Goal: Task Accomplishment & Management: Complete application form

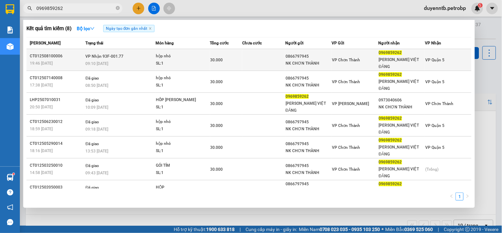
type input "0969859262"
click at [140, 61] on div "09:10 [DATE]" at bounding box center [120, 63] width 70 height 7
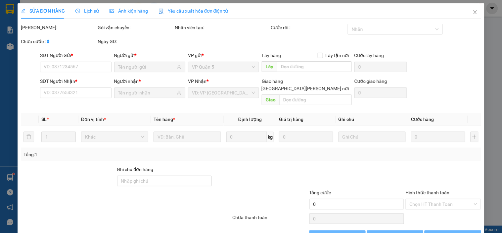
type input "0866797945"
type input "NK CHƠN THÀNH"
type input "0969859262"
type input "[PERSON_NAME] VIỆT ĐĂNG"
type input "30.000"
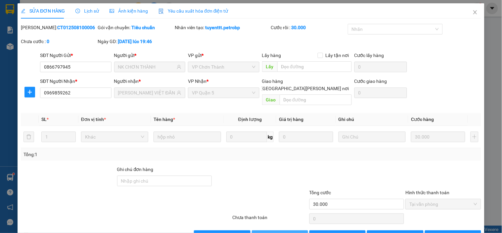
drag, startPoint x: 263, startPoint y: 224, endPoint x: 258, endPoint y: 224, distance: 5.3
click at [262, 230] on button "Giao hàng" at bounding box center [280, 235] width 56 height 11
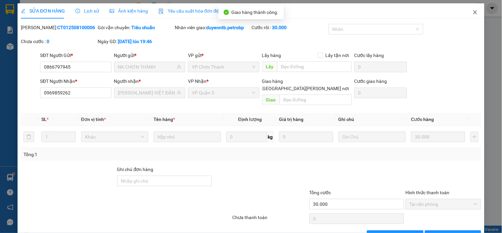
click at [473, 12] on span "Close" at bounding box center [475, 12] width 19 height 19
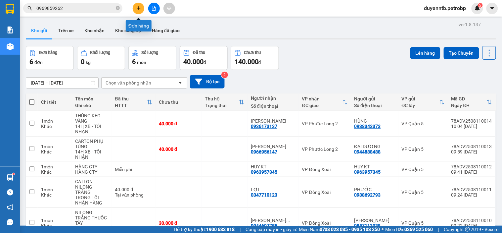
click at [138, 7] on icon "plus" at bounding box center [138, 8] width 0 height 4
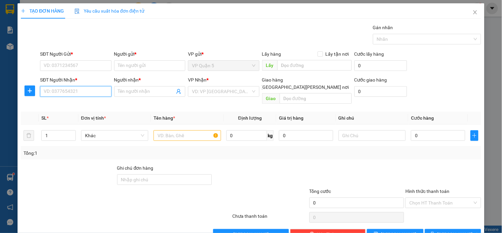
click at [73, 93] on input "SĐT Người Nhận *" at bounding box center [75, 91] width 71 height 11
type input "0918832183"
click at [26, 88] on span "plus" at bounding box center [30, 90] width 10 height 5
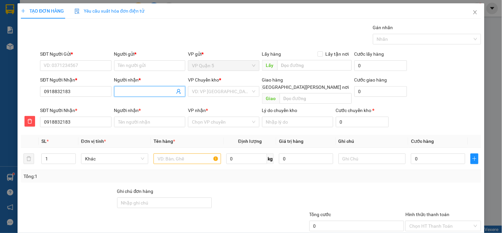
click at [127, 91] on input "Người nhận *" at bounding box center [146, 91] width 57 height 7
type input "V"
type input "VI"
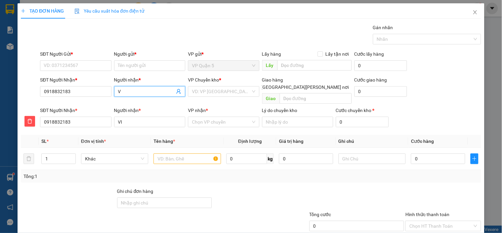
type input "VỊ"
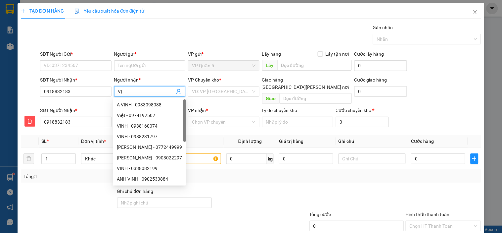
type input "VỊN"
type input "VỊNH"
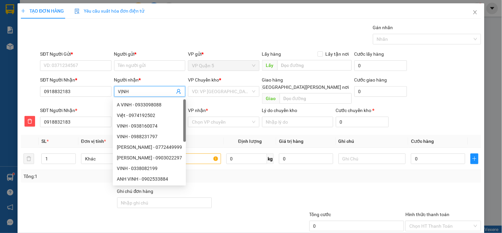
type input "VỊNH"
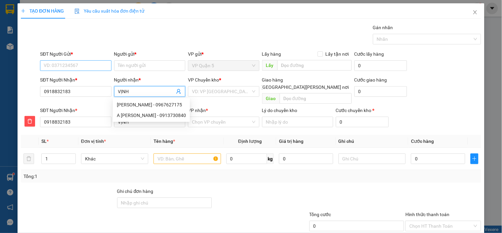
type input "VỊNH"
click at [91, 65] on input "SĐT Người Gửi *" at bounding box center [75, 65] width 71 height 11
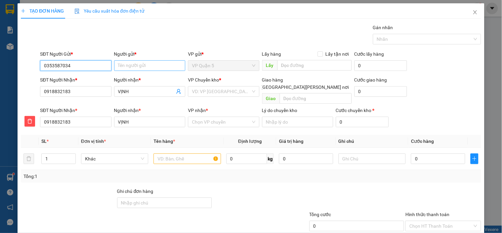
type input "0353587034"
click at [154, 67] on input "Người gửi *" at bounding box center [149, 65] width 71 height 11
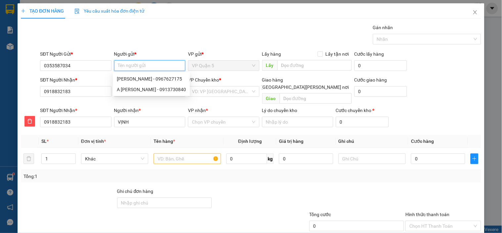
type input "D"
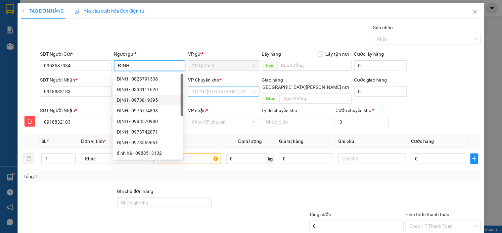
type input "ĐỊNH"
click at [239, 94] on input "search" at bounding box center [221, 91] width 59 height 10
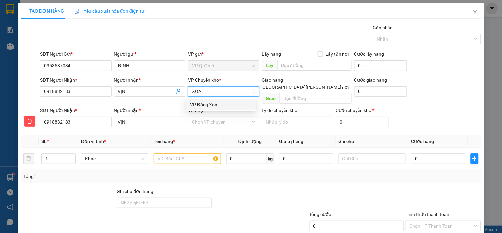
type input "XOAI"
click at [225, 105] on div "VP Đồng Xoài" at bounding box center [221, 104] width 63 height 7
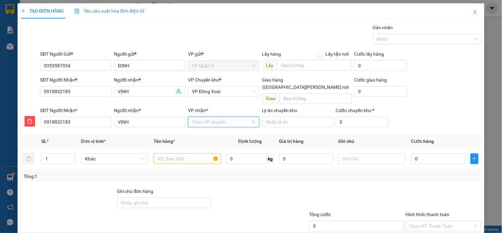
click at [215, 117] on input "VP nhận *" at bounding box center [221, 122] width 59 height 10
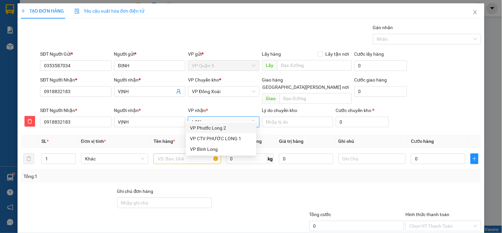
type input "LONG"
drag, startPoint x: 223, startPoint y: 151, endPoint x: 213, endPoint y: 148, distance: 10.9
click at [222, 151] on div "VP Bình Long" at bounding box center [221, 148] width 63 height 7
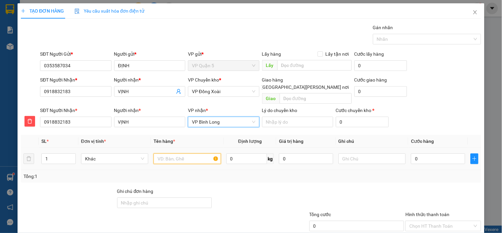
click at [174, 156] on input "text" at bounding box center [186, 158] width 67 height 11
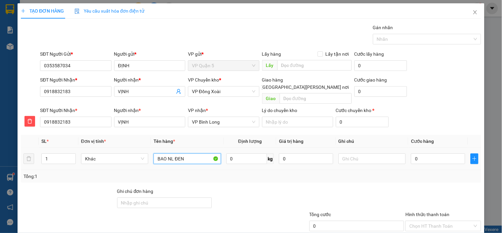
type input "BAO NL ĐEN"
click at [352, 148] on td at bounding box center [372, 159] width 72 height 22
click at [350, 153] on input "text" at bounding box center [371, 158] width 67 height 11
type input "NHẬN TỐI"
click at [434, 154] on input "0" at bounding box center [438, 158] width 54 height 11
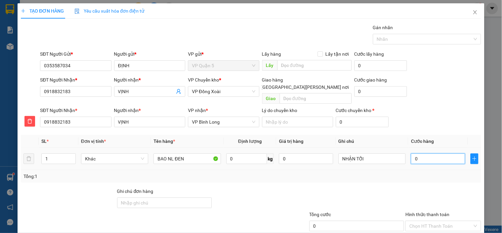
type input "3"
type input "30"
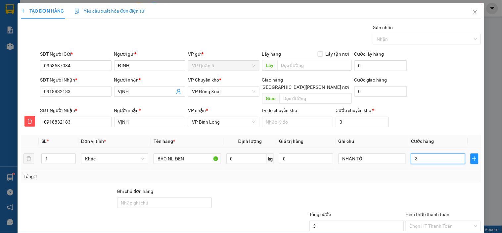
type input "30"
type input "300"
type input "3.000"
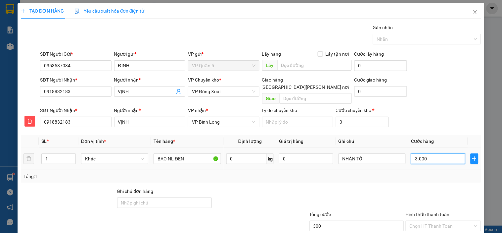
type input "3.000"
type input "30.000"
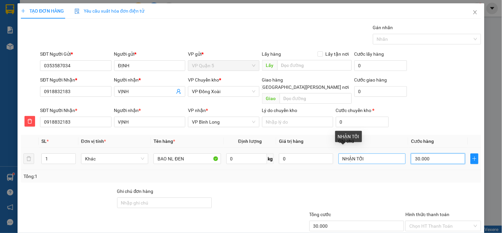
type input "30.000"
click at [375, 154] on input "NHẬN TỐI" at bounding box center [371, 158] width 67 height 11
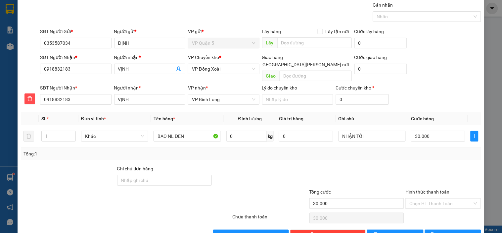
scroll to position [35, 0]
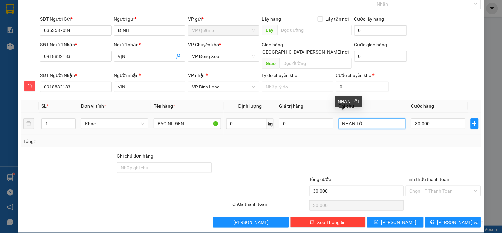
click at [371, 118] on input "NHẬN TỐI" at bounding box center [371, 123] width 67 height 11
type input "NHẬN TỐI TRỄ"
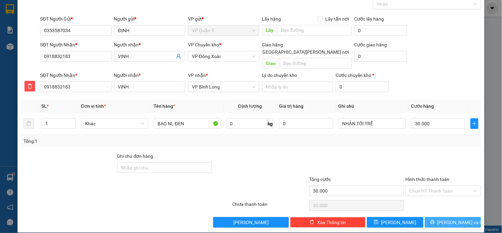
click at [445, 218] on span "[PERSON_NAME] và In" at bounding box center [460, 221] width 46 height 7
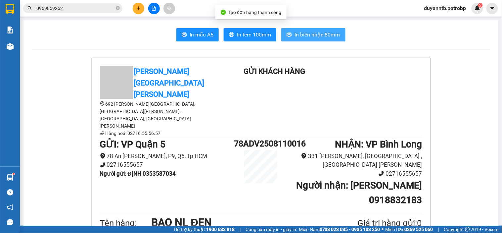
click at [309, 33] on span "In biên nhận 80mm" at bounding box center [317, 34] width 46 height 8
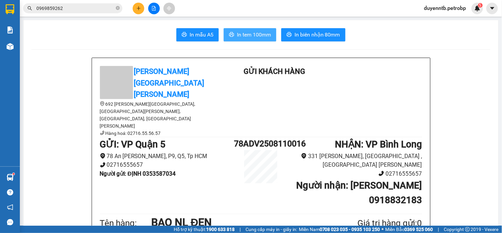
click at [241, 38] on button "In tem 100mm" at bounding box center [250, 34] width 53 height 13
click at [133, 6] on button at bounding box center [139, 9] width 12 height 12
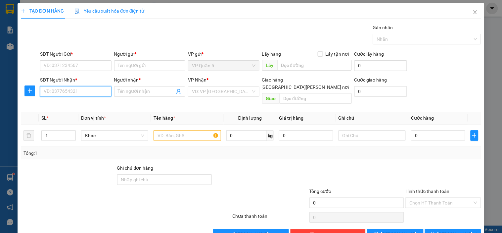
click at [84, 92] on input "SĐT Người Nhận *" at bounding box center [75, 91] width 71 height 11
type input "0938497159"
click at [66, 103] on div "0938497159 - TÚ" at bounding box center [75, 104] width 63 height 7
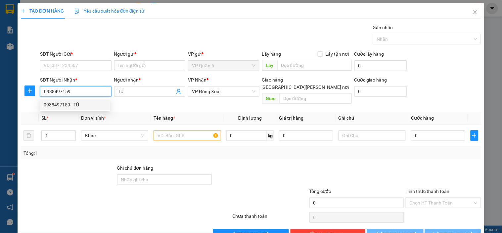
type input "TÚ"
type input "30.000"
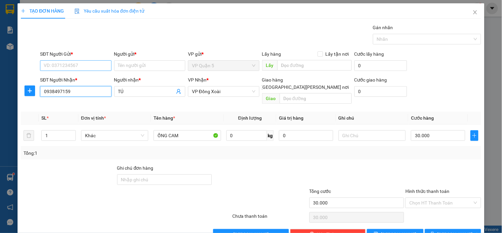
type input "0938497159"
click at [75, 61] on input "SĐT Người Gửi *" at bounding box center [75, 65] width 71 height 11
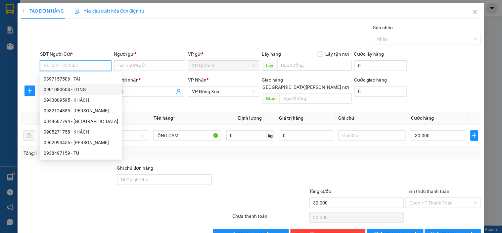
click at [75, 87] on div "0901080604 - LONG" at bounding box center [81, 89] width 74 height 7
type input "0901080604"
type input "LONG"
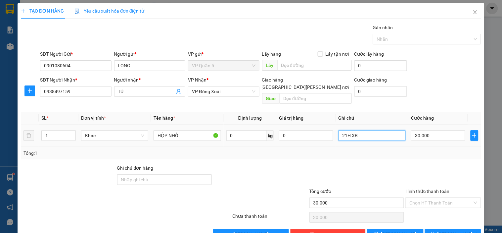
click at [363, 130] on input "21H XB" at bounding box center [371, 135] width 67 height 11
type input "2"
type input "14H ĐI"
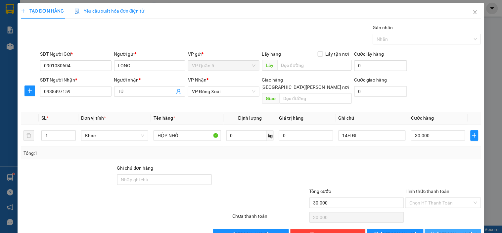
drag, startPoint x: 436, startPoint y: 224, endPoint x: 427, endPoint y: 224, distance: 8.9
click at [435, 231] on icon "printer" at bounding box center [432, 233] width 5 height 5
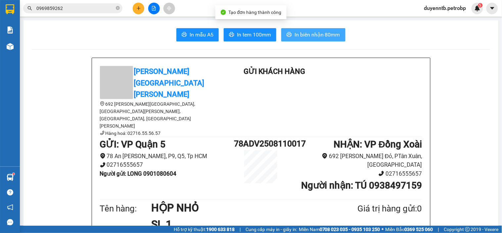
click at [303, 30] on button "In biên nhận 80mm" at bounding box center [313, 34] width 64 height 13
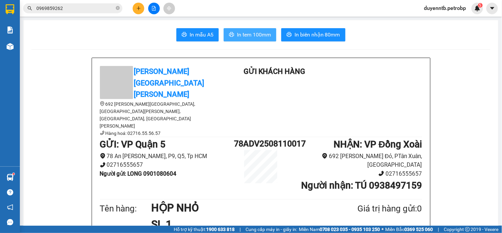
click at [261, 37] on span "In tem 100mm" at bounding box center [254, 34] width 34 height 8
click at [136, 7] on icon "plus" at bounding box center [138, 8] width 5 height 5
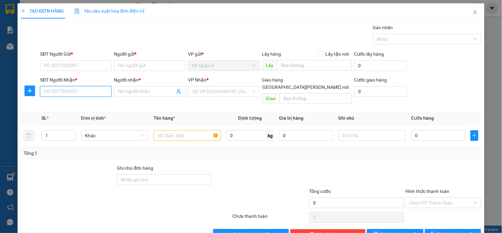
drag, startPoint x: 81, startPoint y: 93, endPoint x: 205, endPoint y: 21, distance: 143.5
click at [81, 92] on input "SĐT Người Nhận *" at bounding box center [75, 91] width 71 height 11
type input "0985613578"
click at [75, 104] on div "0985613578 - [GEOGRAPHIC_DATA]" at bounding box center [81, 104] width 74 height 7
type input "ĐỨC"
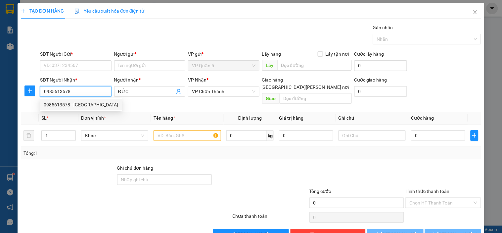
type input "300.000"
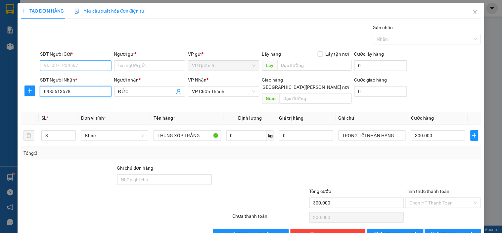
type input "0985613578"
click at [65, 64] on input "SĐT Người Gửi *" at bounding box center [75, 65] width 71 height 11
type input "0923467889"
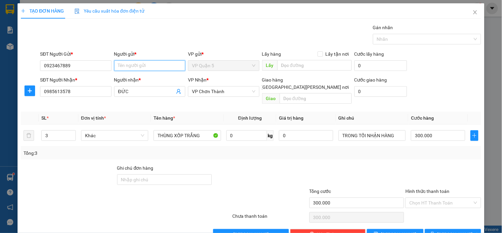
click at [177, 65] on input "Người gửi *" at bounding box center [149, 65] width 71 height 11
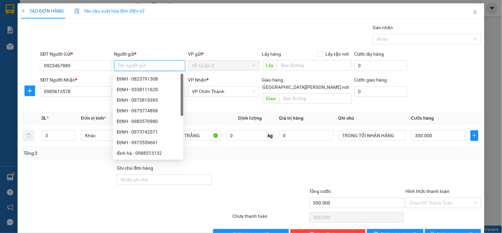
type input "D"
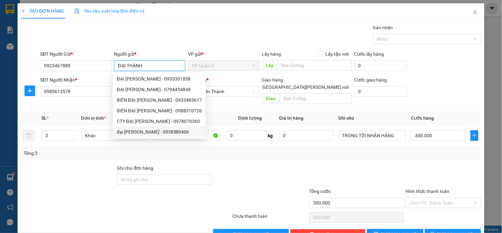
type input "ĐẠI THÀNH"
click at [91, 187] on div at bounding box center [87, 198] width 135 height 23
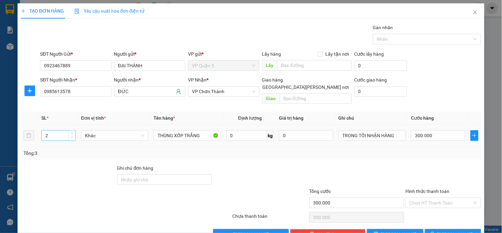
click at [73, 136] on span "down" at bounding box center [72, 138] width 4 height 4
type input "1"
click at [73, 136] on span "down" at bounding box center [72, 138] width 4 height 4
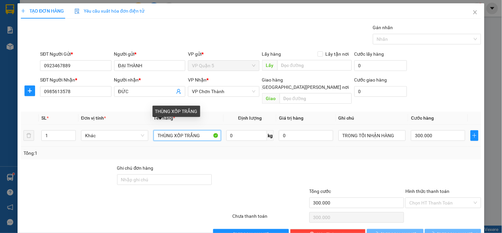
click at [204, 130] on input "THÙNG XỐP TRẮNG" at bounding box center [186, 135] width 67 height 11
type input "0"
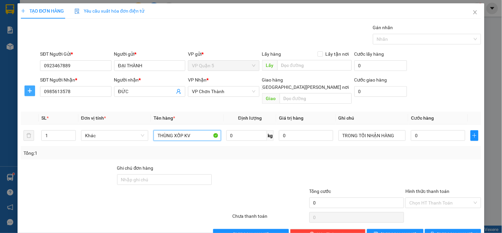
type input "THÙNG XỐP KV"
click at [32, 91] on span "plus" at bounding box center [30, 90] width 10 height 5
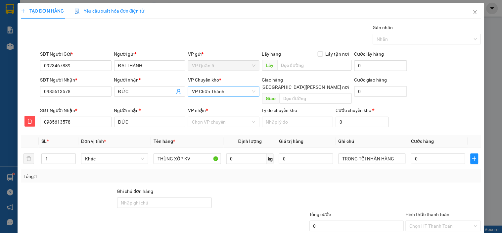
click at [226, 90] on span "VP Chơn Thành" at bounding box center [223, 91] width 63 height 10
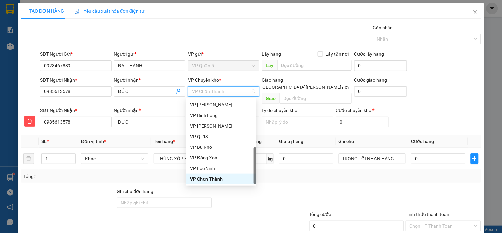
click at [226, 90] on span "VP Chơn Thành" at bounding box center [223, 91] width 63 height 10
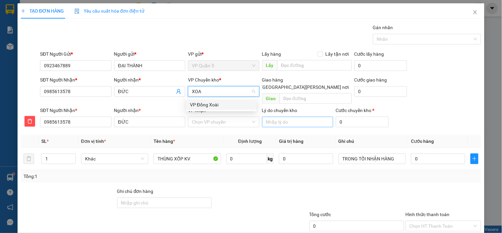
type input "XOAI"
click at [207, 105] on div "VP Đồng Xoài" at bounding box center [221, 104] width 63 height 7
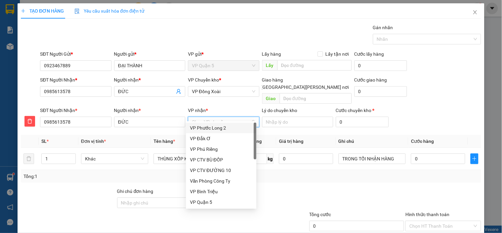
click at [219, 117] on input "VP nhận *" at bounding box center [221, 122] width 59 height 10
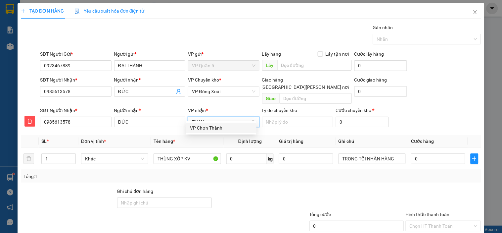
type input "THANH"
click at [202, 131] on div "VP Chơn Thành" at bounding box center [221, 127] width 63 height 7
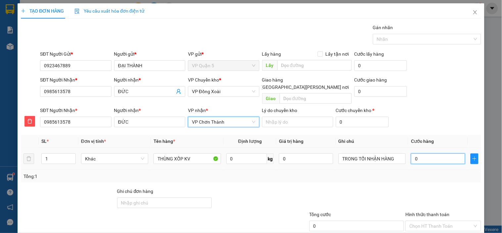
click at [436, 153] on input "0" at bounding box center [438, 158] width 54 height 11
type input "6"
type input "60"
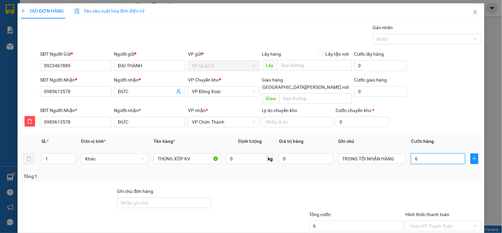
type input "60"
type input "600"
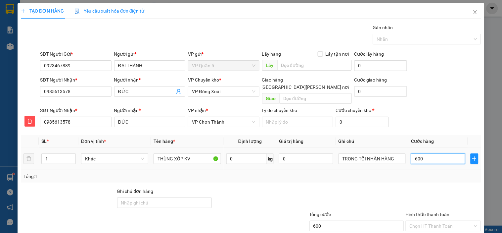
type input "6.000"
type input "60.000"
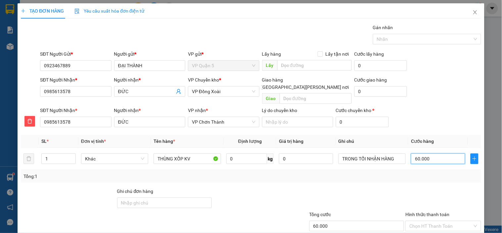
scroll to position [35, 0]
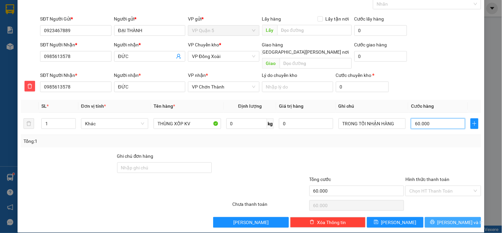
type input "60.000"
click at [442, 217] on button "[PERSON_NAME] và In" at bounding box center [453, 222] width 56 height 11
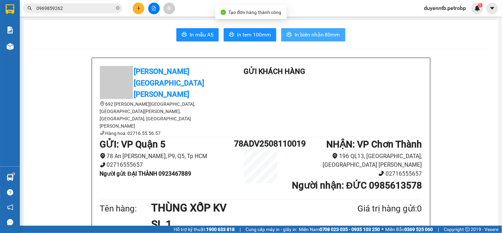
click at [308, 34] on span "In biên nhận 80mm" at bounding box center [317, 34] width 46 height 8
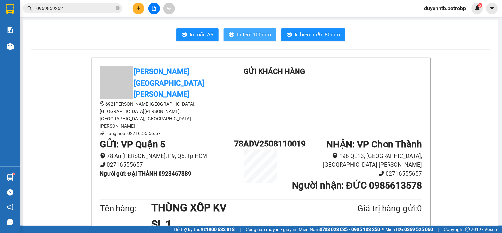
click at [250, 33] on span "In tem 100mm" at bounding box center [254, 34] width 34 height 8
click at [66, 8] on input "0969859262" at bounding box center [75, 8] width 78 height 7
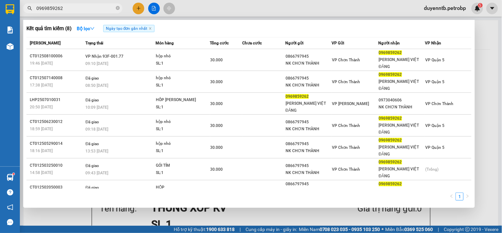
click at [66, 8] on input "0969859262" at bounding box center [75, 8] width 78 height 7
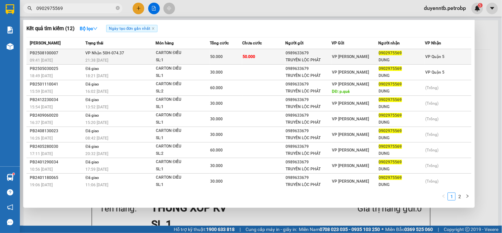
type input "0902975569"
click at [134, 57] on div "21:38 [DATE]" at bounding box center [120, 60] width 70 height 7
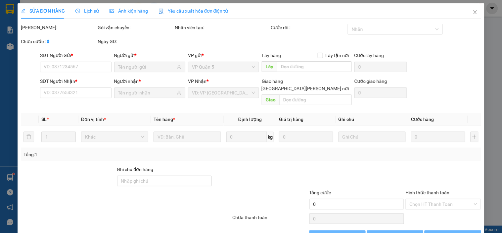
type input "0989633679"
type input "TRUYỀN LỘC PHÁT"
type input "0902975569"
type input "DUNG"
type input "50.000"
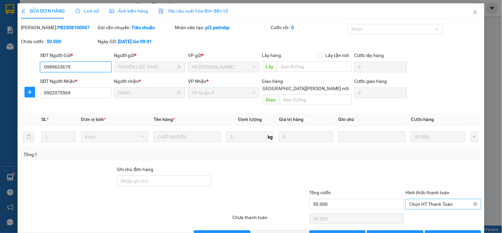
click at [435, 199] on span "Chọn HT Thanh Toán" at bounding box center [442, 204] width 67 height 10
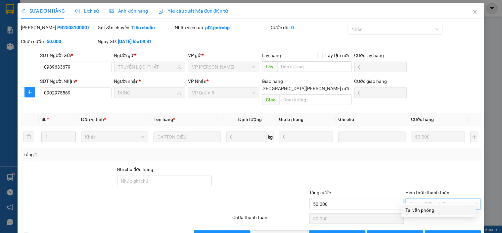
click at [417, 210] on div "Tại văn phòng" at bounding box center [439, 209] width 67 height 7
type input "0"
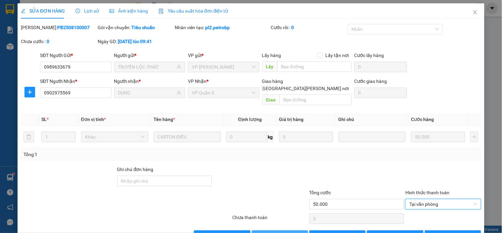
click at [280, 232] on span "Giao hàng" at bounding box center [283, 235] width 21 height 7
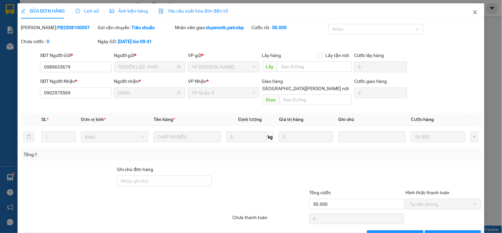
click at [472, 11] on icon "close" at bounding box center [474, 12] width 5 height 5
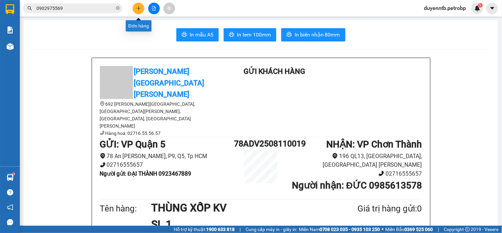
click at [136, 6] on button at bounding box center [139, 9] width 12 height 12
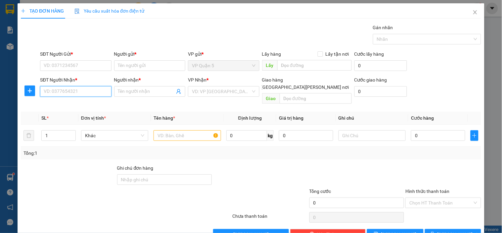
click at [69, 94] on input "SĐT Người Nhận *" at bounding box center [75, 91] width 71 height 11
type input "0382165356"
click at [78, 101] on div "0382165356 - QUỐC HẠNH" at bounding box center [75, 104] width 63 height 7
type input "QUỐC HẠNH"
type input "N3 [PERSON_NAME] [GEOGRAPHIC_DATA]"
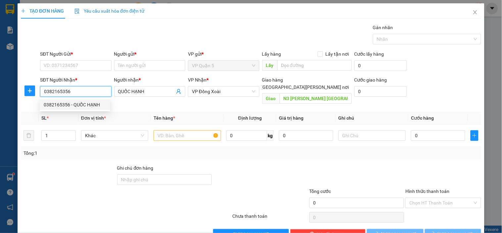
type input "30.000"
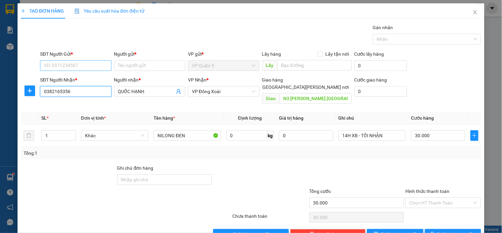
type input "0382165356"
click at [92, 70] on input "SĐT Người Gửi *" at bounding box center [75, 65] width 71 height 11
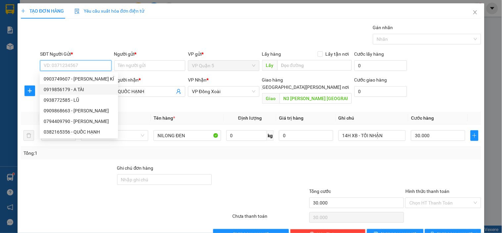
click at [81, 88] on div "0919856179 - A TÀI" at bounding box center [79, 89] width 70 height 7
type input "0919856179"
type input "A TÀI"
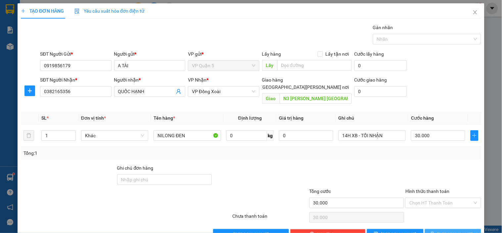
drag, startPoint x: 439, startPoint y: 227, endPoint x: 434, endPoint y: 221, distance: 8.0
click at [435, 231] on icon "printer" at bounding box center [432, 233] width 5 height 5
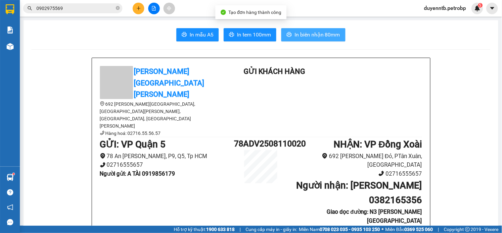
click at [302, 29] on button "In biên nhận 80mm" at bounding box center [313, 34] width 64 height 13
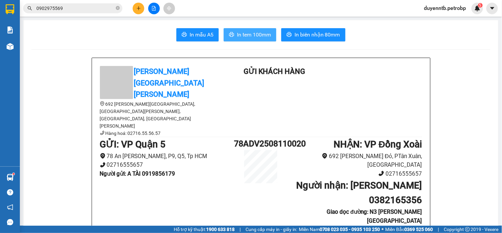
click at [263, 38] on span "In tem 100mm" at bounding box center [254, 34] width 34 height 8
click at [139, 9] on icon "plus" at bounding box center [138, 8] width 5 height 5
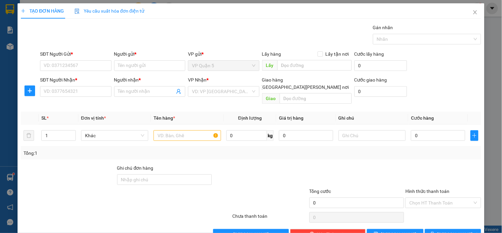
click at [68, 97] on div "SĐT Người Nhận * VD: 0377654321" at bounding box center [75, 87] width 71 height 23
click at [70, 92] on input "SĐT Người Nhận *" at bounding box center [75, 91] width 71 height 11
type input "0"
click at [68, 67] on input "SĐT Người Gửi *" at bounding box center [75, 65] width 71 height 11
type input "0373009400"
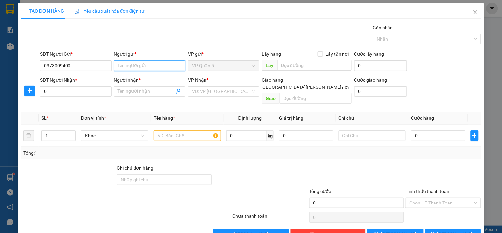
click at [136, 67] on input "Người gửi *" at bounding box center [149, 65] width 71 height 11
type input "NAM ĐẠT"
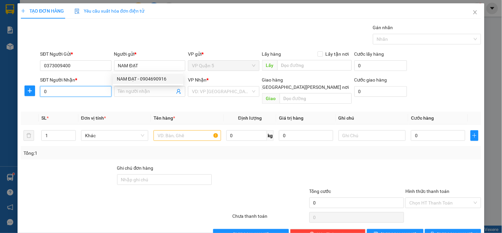
click at [62, 91] on input "0" at bounding box center [75, 91] width 71 height 11
click at [65, 93] on input "0" at bounding box center [75, 91] width 71 height 11
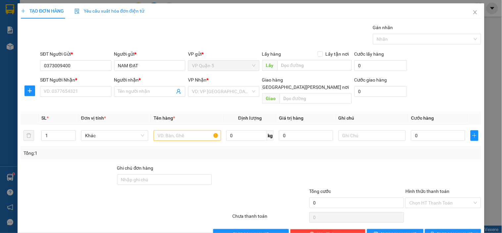
click at [20, 92] on div at bounding box center [29, 91] width 19 height 30
click at [29, 91] on icon "plus" at bounding box center [29, 91] width 0 height 4
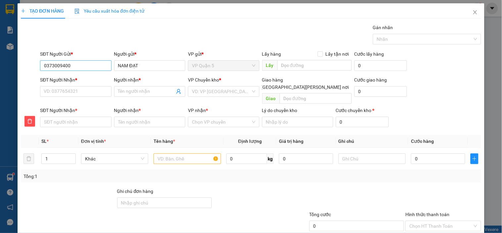
drag, startPoint x: 81, startPoint y: 71, endPoint x: 62, endPoint y: 69, distance: 19.9
click at [62, 69] on div "SĐT Người Gửi * 0373009400" at bounding box center [75, 61] width 71 height 23
click at [76, 66] on input "0373009400" at bounding box center [75, 65] width 71 height 11
type input "0373009400"
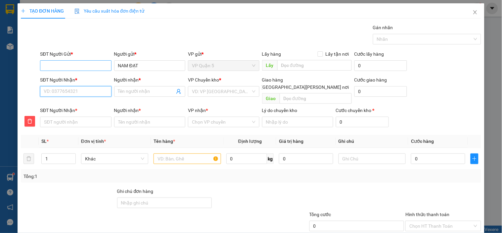
type input "0373009400"
click at [83, 90] on input "0373009400" at bounding box center [75, 91] width 71 height 11
drag, startPoint x: 94, startPoint y: 107, endPoint x: 87, endPoint y: 104, distance: 7.8
click at [94, 107] on div "0373009400 - [PERSON_NAME]" at bounding box center [76, 104] width 65 height 7
type input "MẠNH"
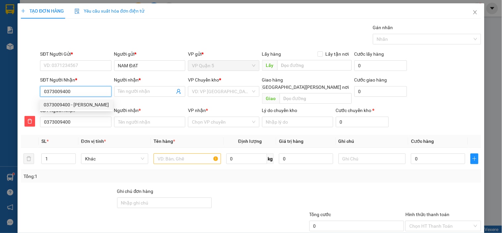
type input "MẠNH"
type input "30.000"
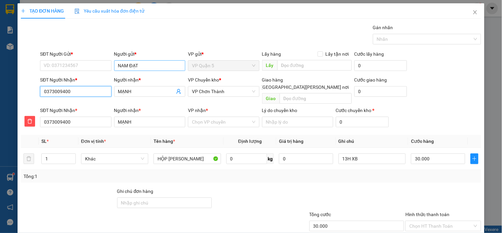
type input "0373009400"
click at [147, 65] on input "NAM ĐẠT" at bounding box center [149, 65] width 71 height 11
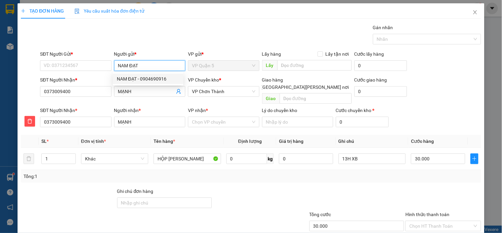
click at [146, 64] on input "NAM ĐẠT" at bounding box center [149, 65] width 71 height 11
type input "N"
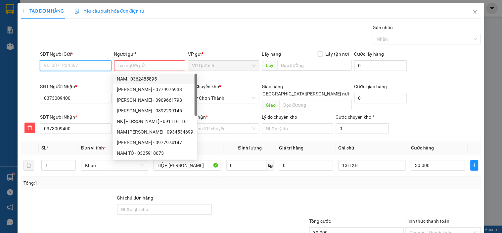
click at [89, 67] on input "SĐT Người Gửi *" at bounding box center [75, 65] width 71 height 11
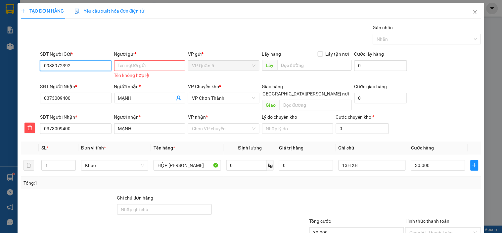
type input "0938972392"
click at [143, 65] on input "Người gửi *" at bounding box center [149, 65] width 71 height 11
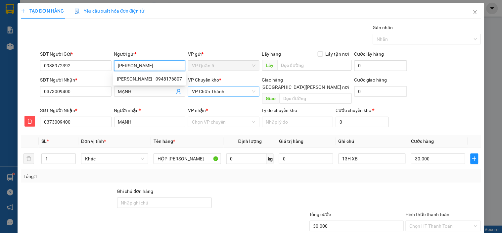
type input "[PERSON_NAME]"
click at [215, 96] on div "VP Chơn Thành" at bounding box center [223, 91] width 71 height 11
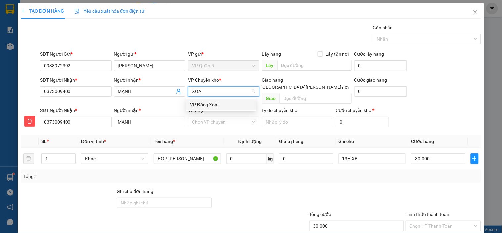
type input "XOAI"
click at [213, 105] on div "VP Đồng Xoài" at bounding box center [221, 104] width 63 height 7
click at [213, 117] on input "VP nhận *" at bounding box center [221, 122] width 59 height 10
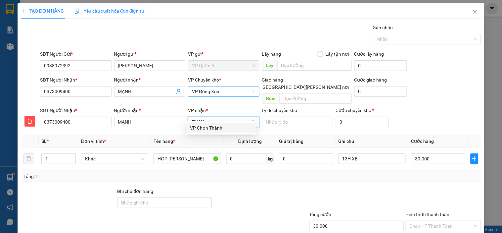
type input "THANH"
click at [204, 127] on div "VP Chơn Thành" at bounding box center [221, 127] width 63 height 7
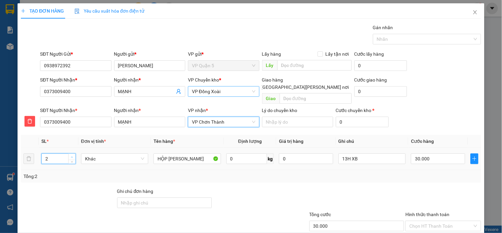
click at [68, 153] on span "Increase Value" at bounding box center [71, 156] width 7 height 6
type input "3"
click at [71, 156] on icon "up" at bounding box center [72, 157] width 2 height 2
click at [189, 153] on input "HỘP [PERSON_NAME]" at bounding box center [186, 158] width 67 height 11
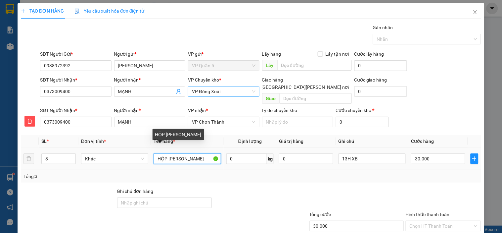
click at [189, 153] on input "HỘP [PERSON_NAME]" at bounding box center [186, 158] width 67 height 11
type input "0"
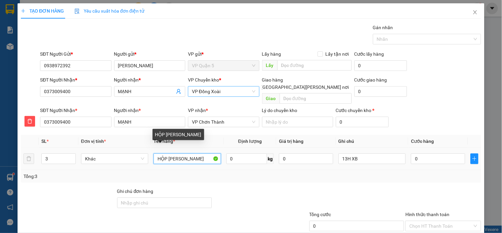
click at [189, 153] on input "HỘP [PERSON_NAME]" at bounding box center [186, 158] width 67 height 11
type input "CARTON"
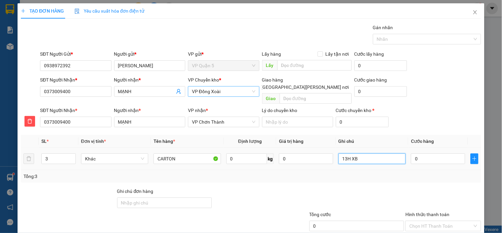
click at [353, 153] on input "13H XB" at bounding box center [371, 158] width 67 height 11
type input "14H ĐI"
click at [415, 153] on input "0" at bounding box center [438, 158] width 54 height 11
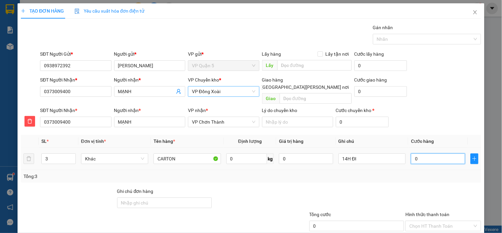
type input "9"
type input "90"
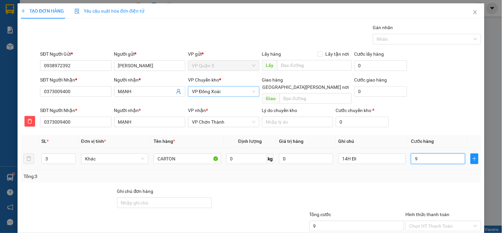
type input "90"
type input "900"
type input "9.000"
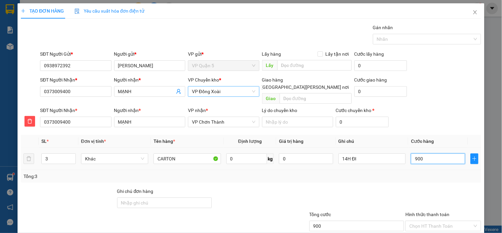
type input "9.000"
type input "90.000"
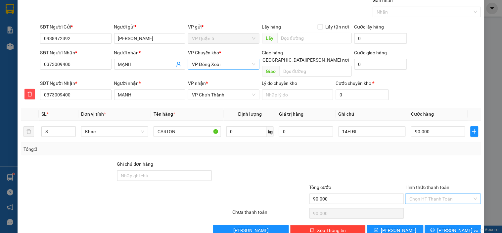
scroll to position [35, 0]
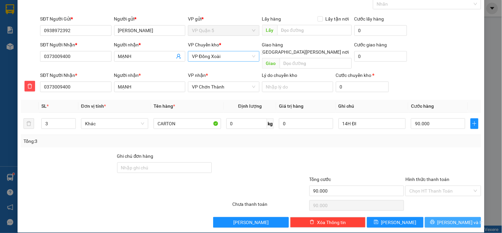
click at [435, 219] on icon "printer" at bounding box center [432, 221] width 5 height 5
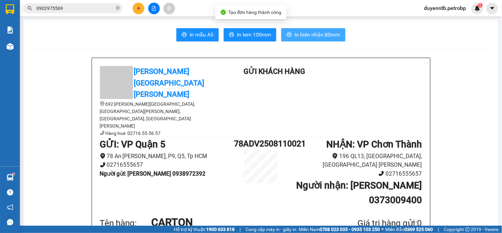
click at [305, 32] on span "In biên nhận 80mm" at bounding box center [317, 34] width 46 height 8
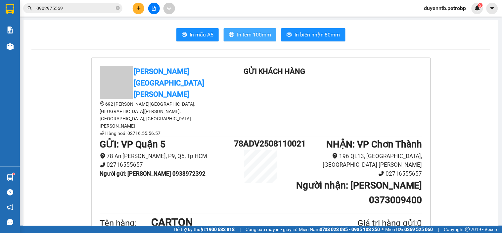
click at [237, 31] on span "In tem 100mm" at bounding box center [254, 34] width 34 height 8
click at [93, 40] on div "In mẫu A5 In tem 100mm In biên nhận 80mm" at bounding box center [260, 34] width 459 height 13
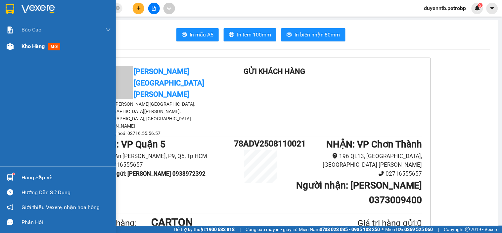
click at [25, 49] on span "Kho hàng" at bounding box center [33, 46] width 23 height 6
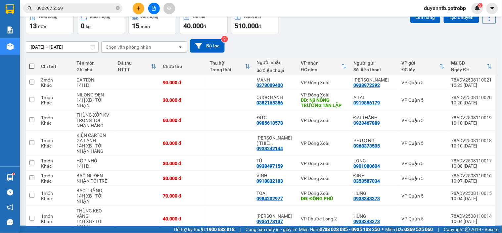
scroll to position [34, 0]
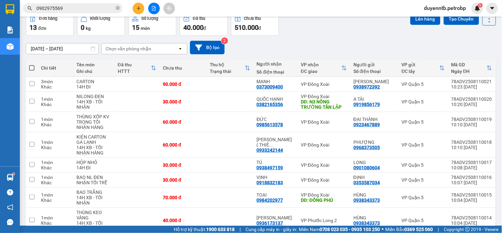
click at [84, 7] on input "0902975569" at bounding box center [75, 8] width 78 height 7
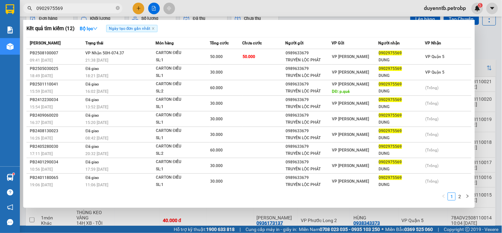
click at [84, 7] on input "0902975569" at bounding box center [75, 8] width 78 height 7
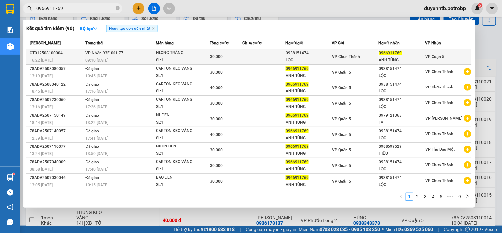
type input "0966911769"
click at [82, 58] on div "16:22 [DATE]" at bounding box center [57, 60] width 54 height 7
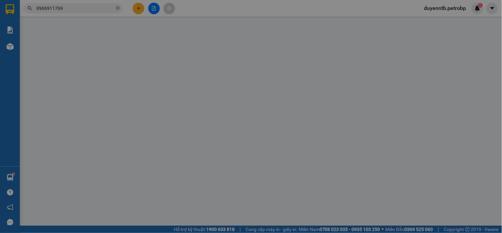
type input "0938151474"
type input "LỘC"
type input "0966911769"
type input "ANH TÙNG"
type input "30.000"
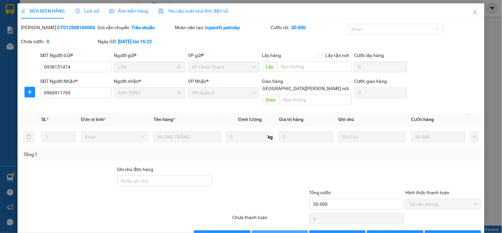
click at [292, 230] on button "Giao hàng" at bounding box center [280, 235] width 56 height 11
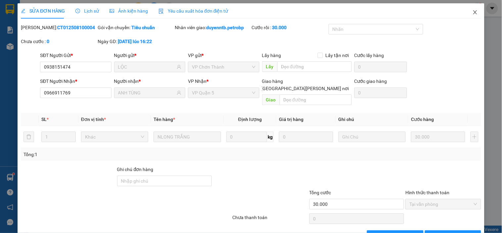
click at [472, 11] on icon "close" at bounding box center [474, 12] width 5 height 5
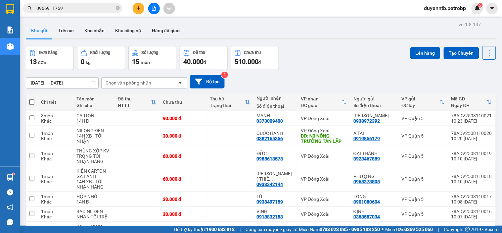
click at [68, 9] on input "0966911769" at bounding box center [75, 8] width 78 height 7
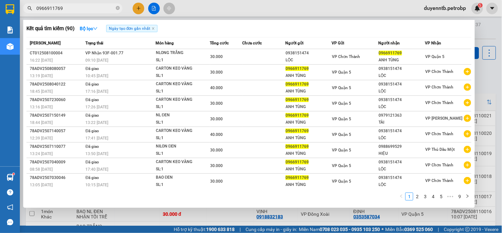
click at [68, 9] on input "0966911769" at bounding box center [75, 8] width 78 height 7
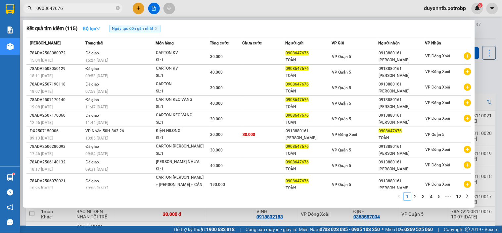
click at [90, 31] on strong "Bộ lọc" at bounding box center [92, 28] width 18 height 5
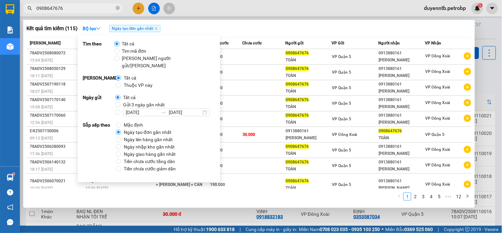
click at [74, 9] on input "0908647676" at bounding box center [75, 8] width 78 height 7
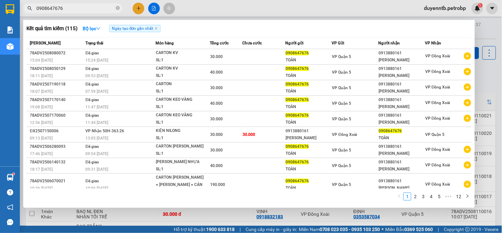
click at [87, 8] on input "0908647676" at bounding box center [75, 8] width 78 height 7
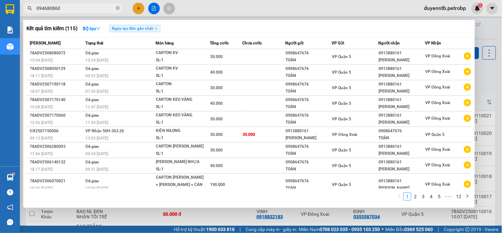
type input "0946808607"
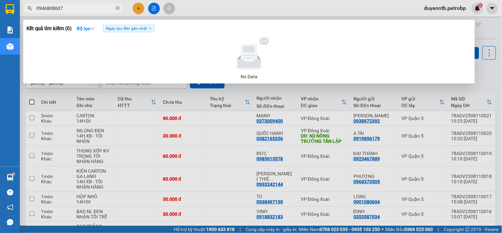
click at [84, 6] on input "0946808607" at bounding box center [75, 8] width 78 height 7
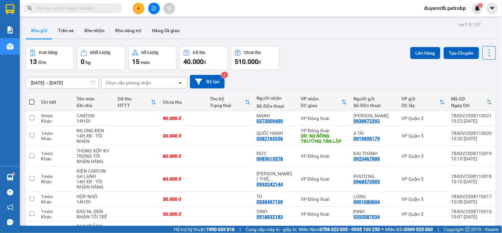
click at [76, 8] on input "text" at bounding box center [75, 8] width 78 height 7
paste input "0973759269"
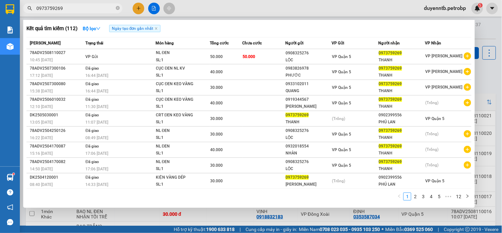
type input "0973759269"
click at [492, 24] on div at bounding box center [251, 116] width 502 height 233
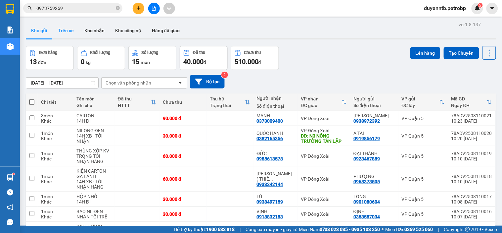
click at [73, 31] on button "Trên xe" at bounding box center [66, 30] width 26 height 16
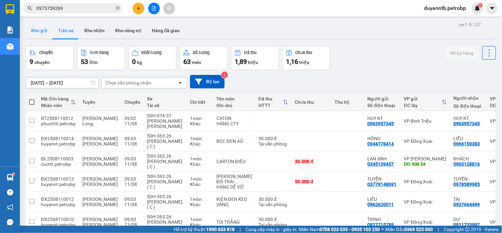
click at [45, 32] on button "Kho gửi" at bounding box center [39, 30] width 27 height 16
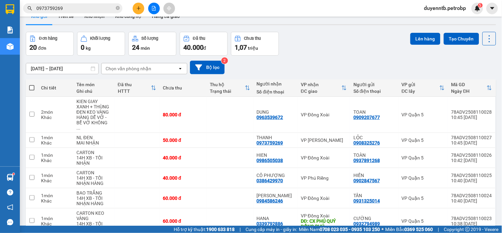
scroll to position [3, 0]
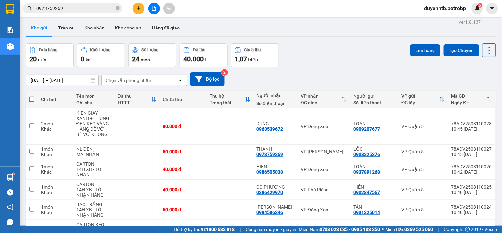
click at [138, 3] on div at bounding box center [154, 9] width 50 height 12
click at [140, 11] on button at bounding box center [139, 9] width 12 height 12
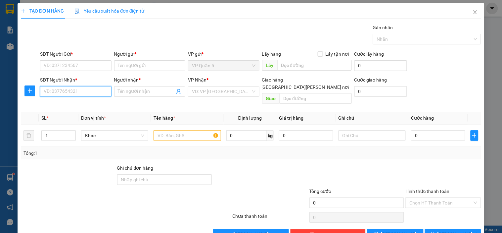
drag, startPoint x: 89, startPoint y: 94, endPoint x: 105, endPoint y: 85, distance: 18.1
click at [88, 94] on input "SĐT Người Nhận *" at bounding box center [75, 91] width 71 height 11
type input "0962620011"
click at [75, 105] on div "0962620011 - LIỄU" at bounding box center [75, 104] width 63 height 7
type input "LIỄU"
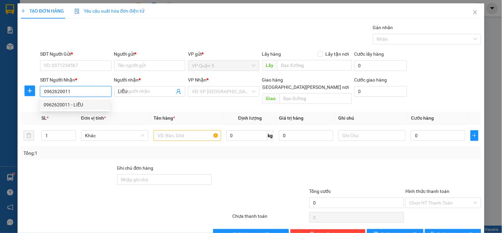
type input "40.000"
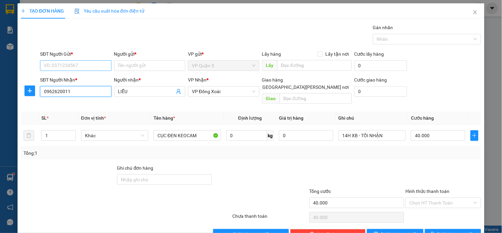
type input "0962620011"
click at [87, 66] on input "SĐT Người Gửi *" at bounding box center [75, 65] width 71 height 11
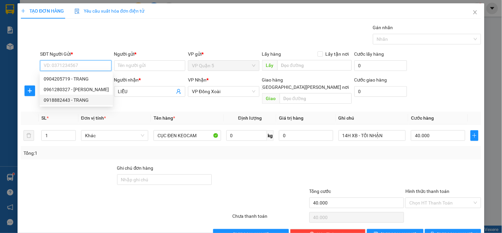
click at [75, 101] on div "0918882443 - TRANG" at bounding box center [76, 99] width 65 height 7
type input "0918882443"
type input "TRANG"
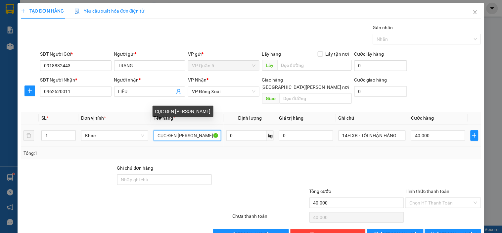
click at [202, 130] on input "CỤC ĐEN [PERSON_NAME]" at bounding box center [186, 135] width 67 height 11
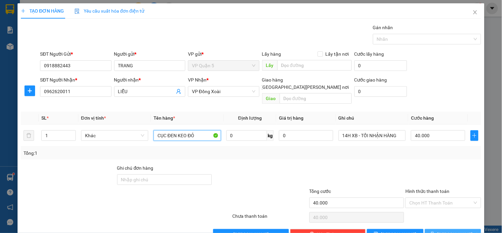
type input "CỤC ĐEN KEO ĐỎ"
click at [464, 229] on button "[PERSON_NAME] và In" at bounding box center [453, 234] width 56 height 11
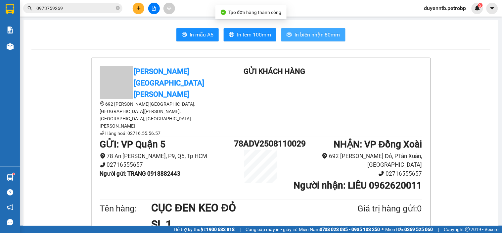
click at [310, 40] on button "In biên nhận 80mm" at bounding box center [313, 34] width 64 height 13
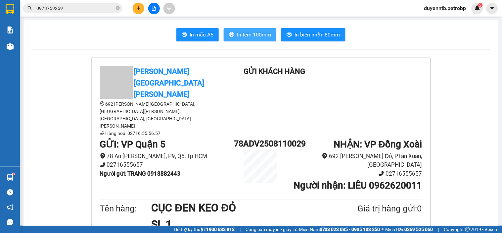
click at [247, 34] on span "In tem 100mm" at bounding box center [254, 34] width 34 height 8
click at [141, 10] on button at bounding box center [139, 9] width 12 height 12
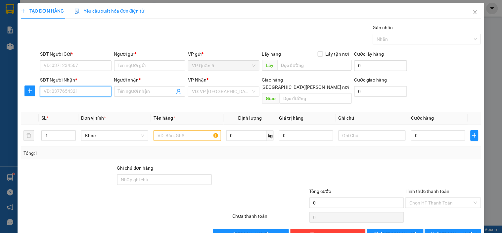
click at [89, 93] on input "SĐT Người Nhận *" at bounding box center [75, 91] width 71 height 11
type input "0916141518"
click at [85, 103] on div "0916141518 - TÙNG" at bounding box center [75, 104] width 63 height 7
type input "TÙNG"
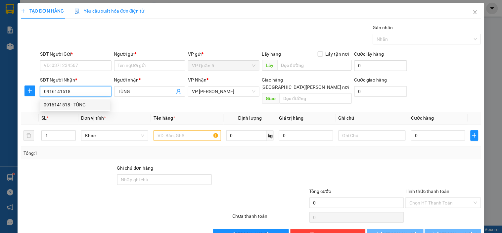
type input "40.000"
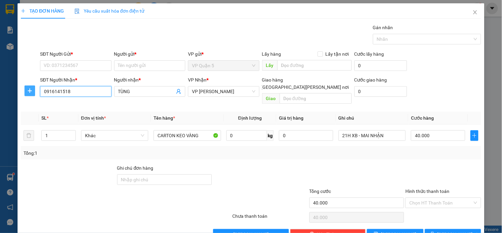
type input "0916141518"
click at [31, 92] on icon "plus" at bounding box center [29, 90] width 5 height 5
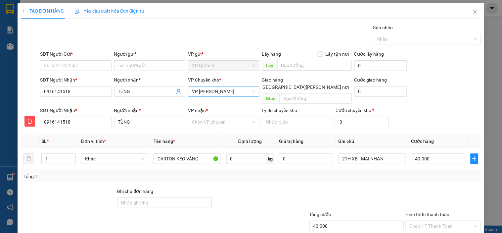
click at [207, 93] on span "VP [PERSON_NAME]" at bounding box center [223, 91] width 63 height 10
type input "XOAI"
click at [222, 103] on div "VP Đồng Xoài" at bounding box center [221, 104] width 63 height 7
click at [215, 117] on input "VP nhận *" at bounding box center [221, 122] width 59 height 10
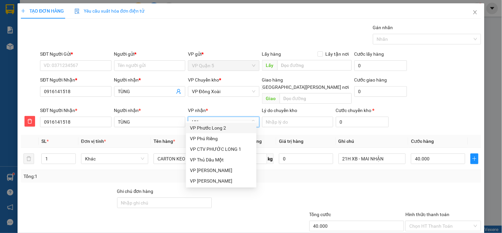
type input "HUN"
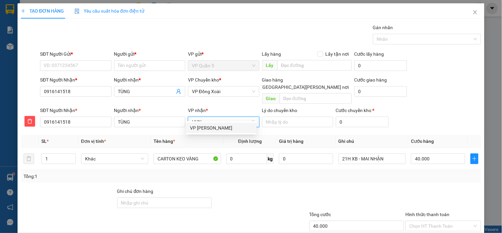
click at [212, 129] on div "VP [PERSON_NAME]" at bounding box center [221, 127] width 63 height 7
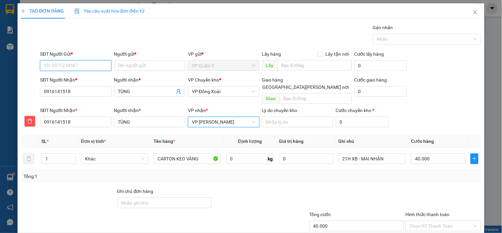
drag, startPoint x: 90, startPoint y: 67, endPoint x: 85, endPoint y: 68, distance: 5.0
click at [89, 67] on input "SĐT Người Gửi *" at bounding box center [75, 65] width 71 height 11
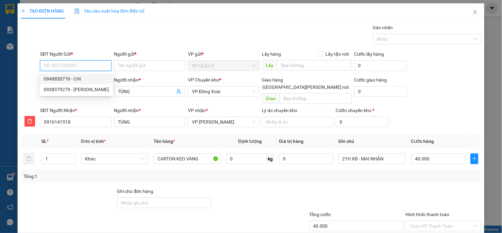
click at [85, 78] on div "0949850776 - CHI" at bounding box center [76, 78] width 65 height 7
type input "0949850776"
type input "CHI"
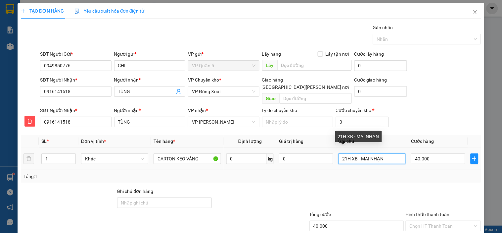
click at [363, 153] on input "21H XB - MAI NHẬN" at bounding box center [371, 158] width 67 height 11
type input "14H ĐI TỐI DEN"
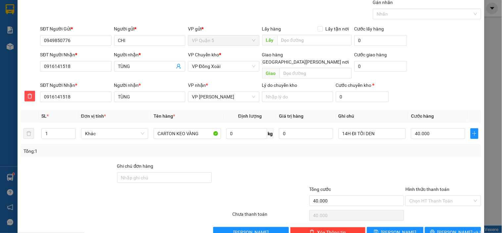
scroll to position [35, 0]
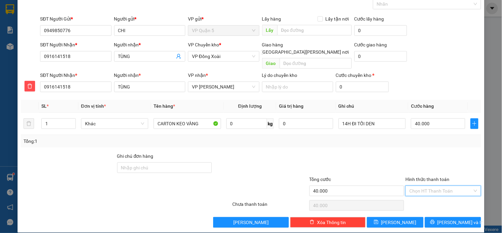
click at [438, 186] on input "Hình thức thanh toán" at bounding box center [440, 191] width 63 height 10
click at [422, 139] on div "Tại văn phòng" at bounding box center [439, 138] width 67 height 7
type input "0"
click at [442, 218] on span "[PERSON_NAME] và In" at bounding box center [460, 221] width 46 height 7
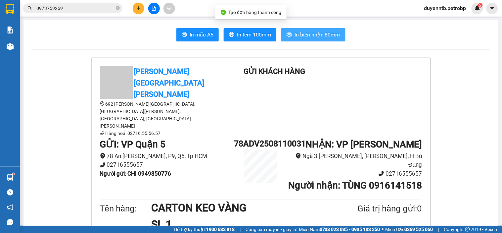
click at [314, 37] on span "In biên nhận 80mm" at bounding box center [317, 34] width 46 height 8
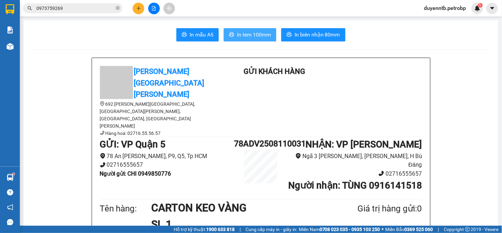
click at [259, 34] on span "In tem 100mm" at bounding box center [254, 34] width 34 height 8
